Goal: Task Accomplishment & Management: Manage account settings

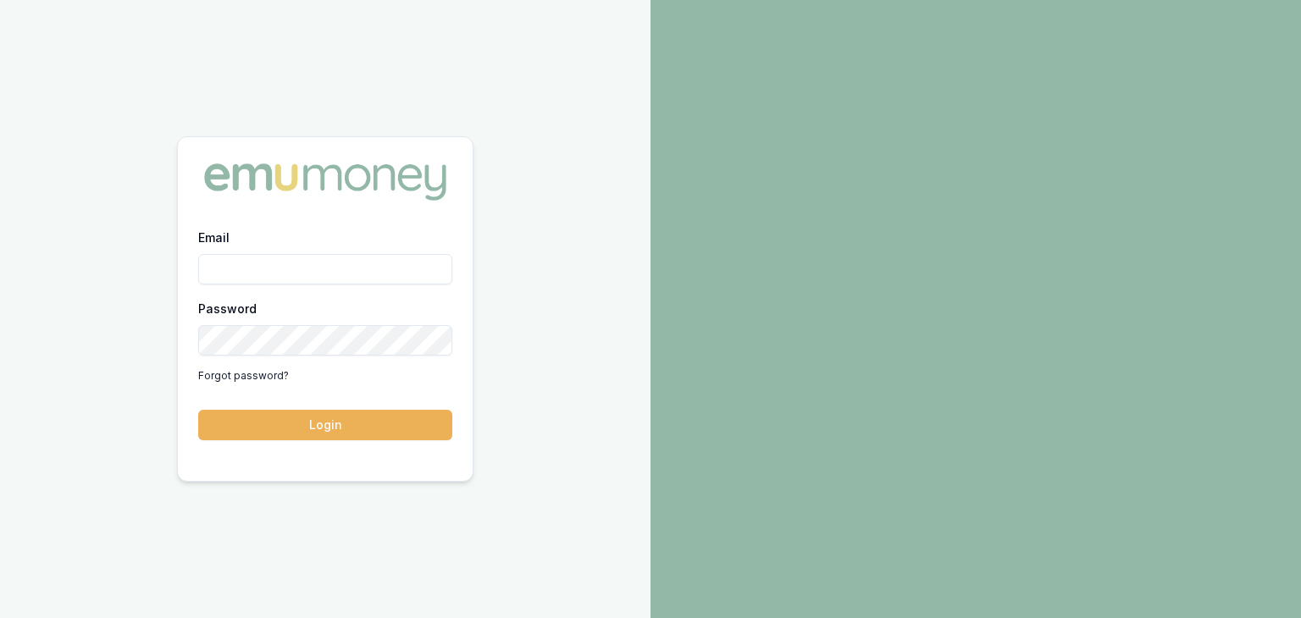
click at [369, 275] on input "Email" at bounding box center [325, 269] width 254 height 30
type input "pinkesh.patel@emumoney.com.au"
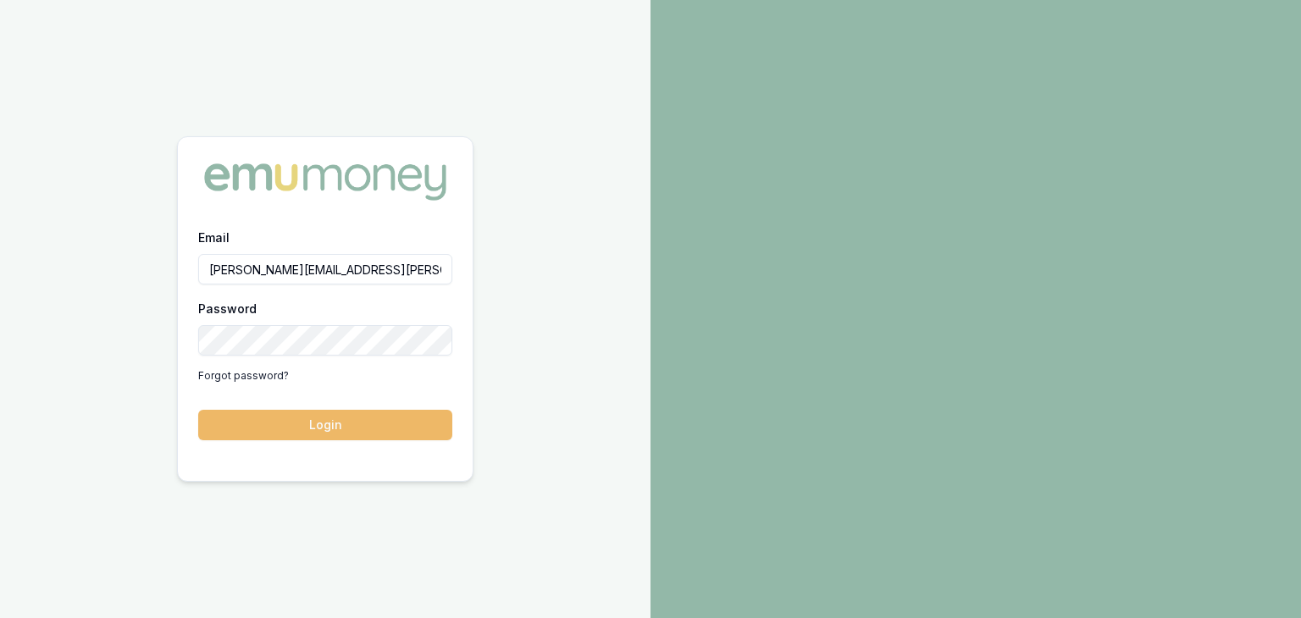
click at [327, 422] on button "Login" at bounding box center [325, 425] width 254 height 30
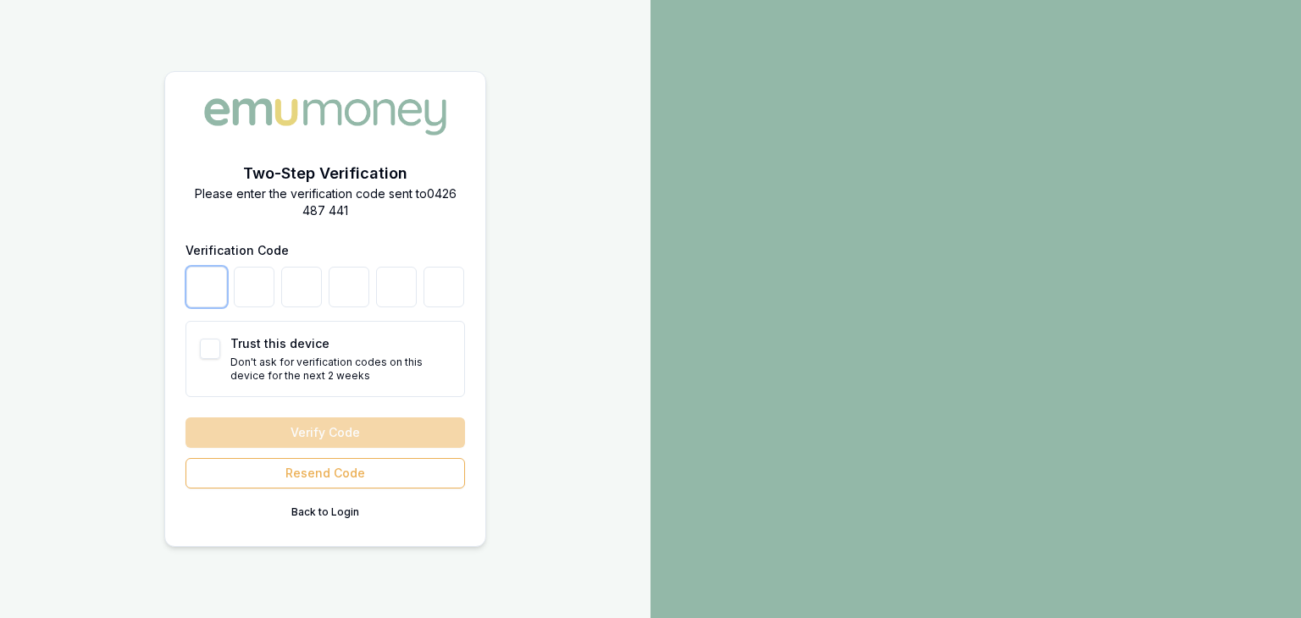
click at [209, 286] on input "number" at bounding box center [206, 287] width 41 height 41
type input "9"
type input "5"
type input "7"
type input "3"
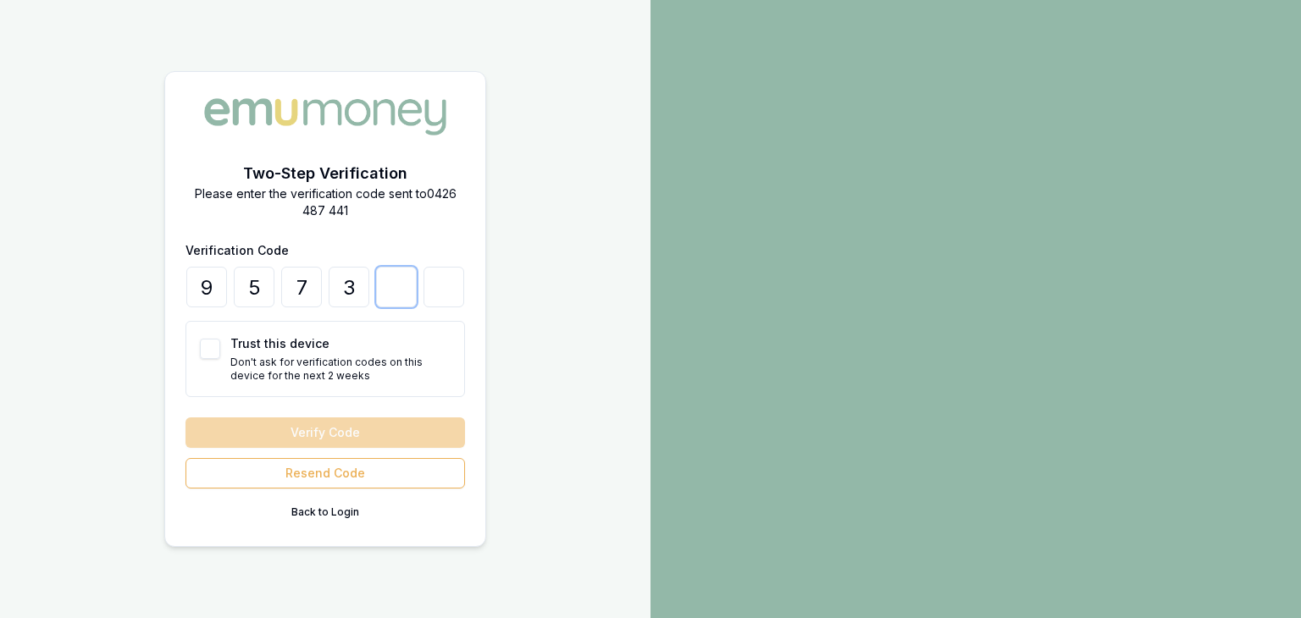
type input "7"
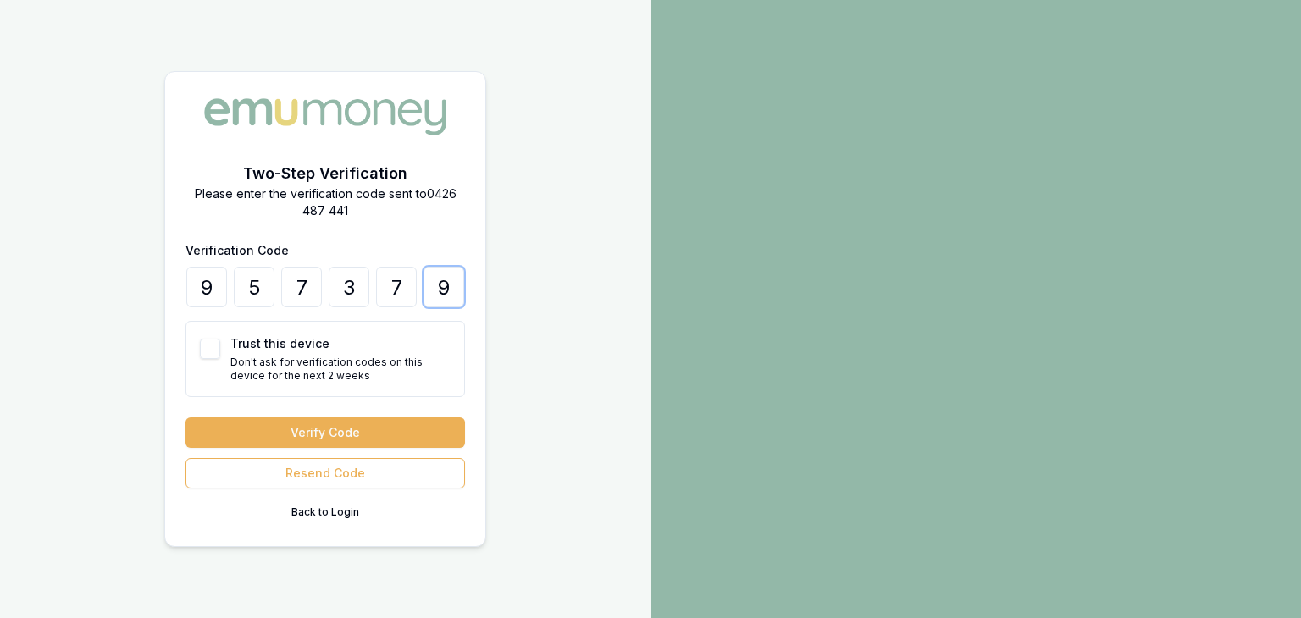
type input "9"
click at [213, 346] on button "Trust this device" at bounding box center [210, 349] width 20 height 20
checkbox input "true"
click at [241, 433] on button "Verify Code" at bounding box center [326, 433] width 280 height 30
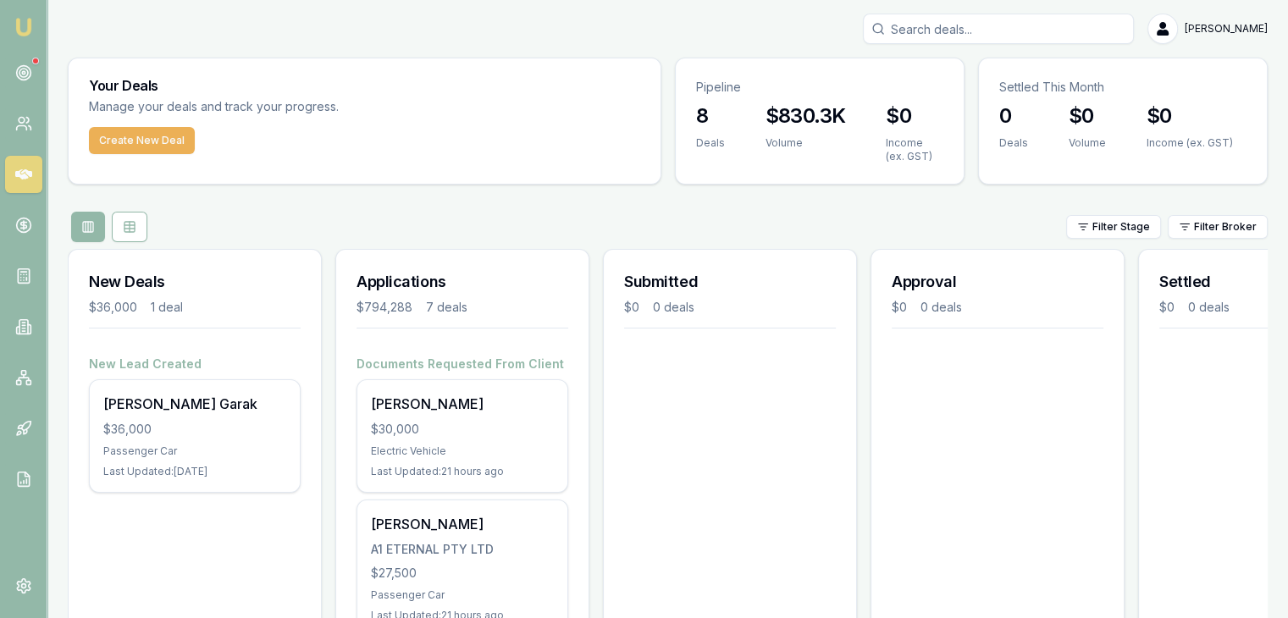
click at [13, 52] on nav "Emu Broker" at bounding box center [23, 256] width 47 height 512
click at [18, 65] on icon at bounding box center [23, 72] width 17 height 17
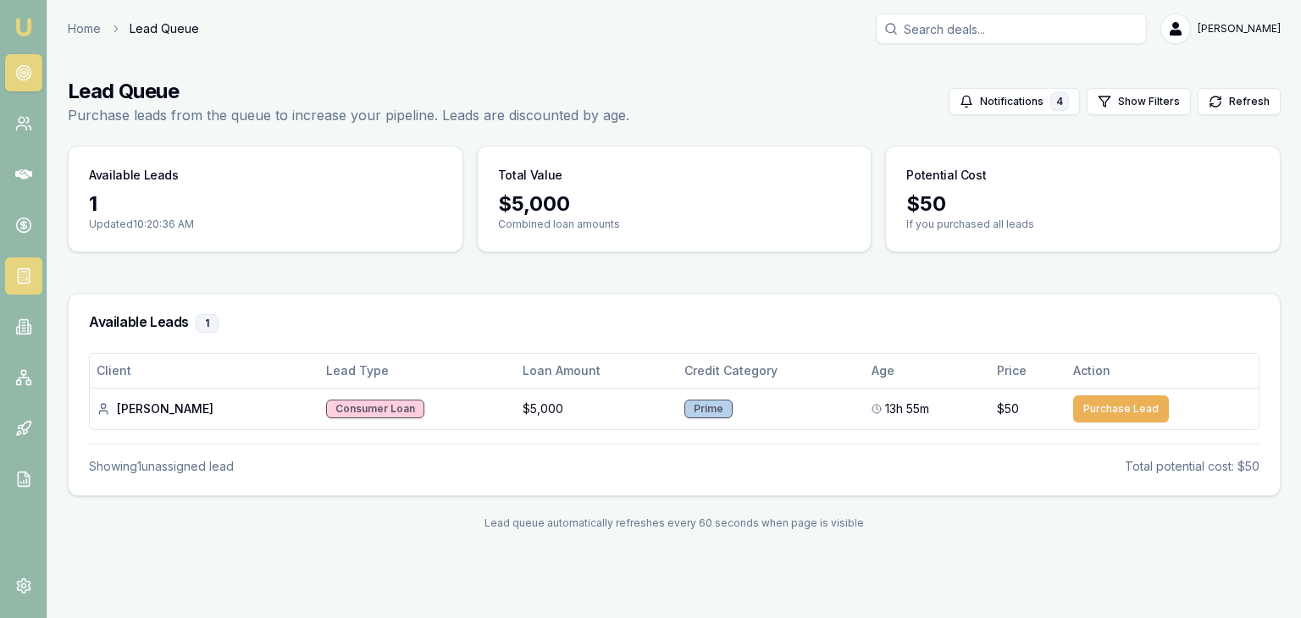
click at [27, 281] on icon at bounding box center [23, 276] width 17 height 17
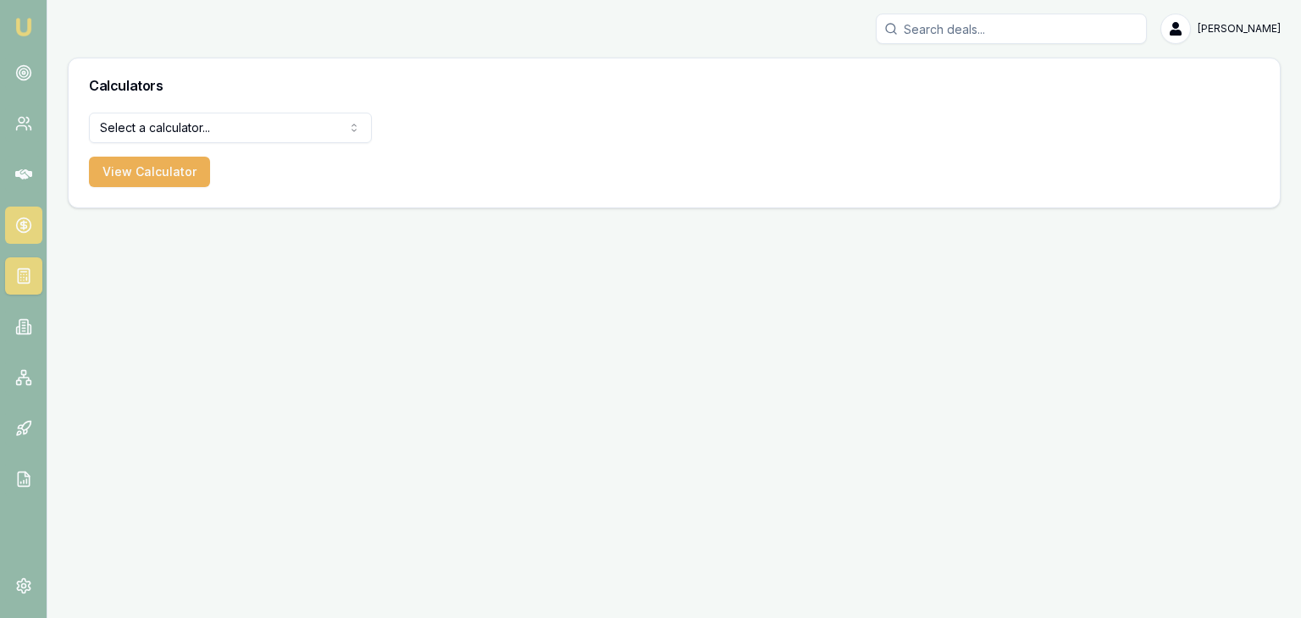
click at [24, 235] on link at bounding box center [23, 225] width 37 height 37
